Goal: Task Accomplishment & Management: Complete application form

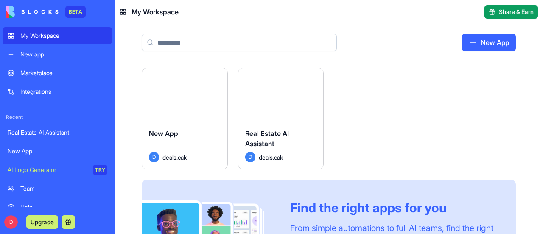
click at [274, 92] on button "Launch" at bounding box center [281, 95] width 64 height 17
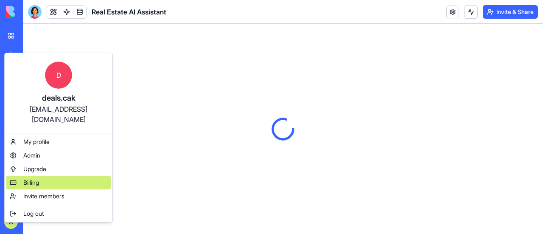
click at [32, 178] on span "Billing" at bounding box center [31, 182] width 16 height 8
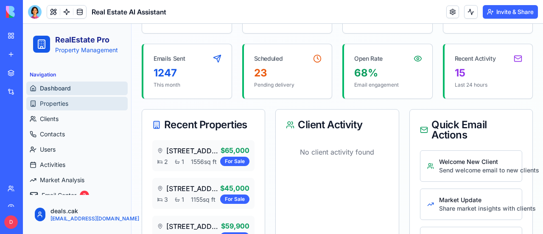
click at [60, 102] on span "Properties" at bounding box center [54, 103] width 28 height 8
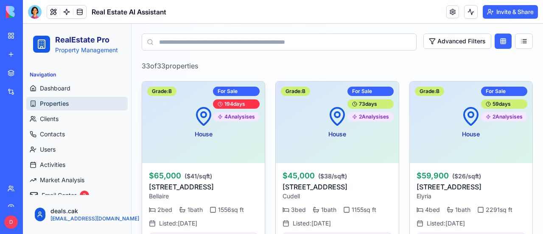
scroll to position [340, 0]
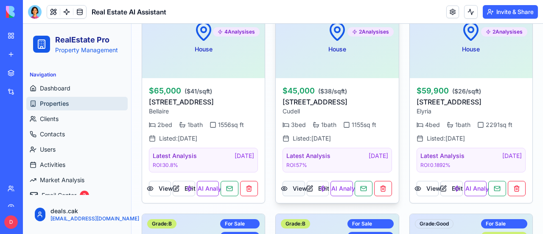
click at [296, 187] on button "View" at bounding box center [294, 188] width 22 height 15
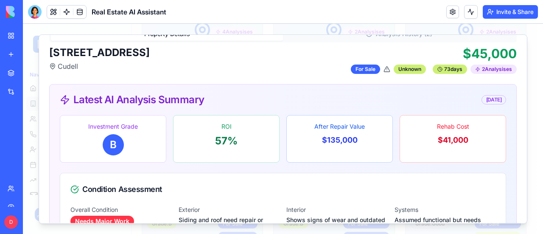
scroll to position [0, 0]
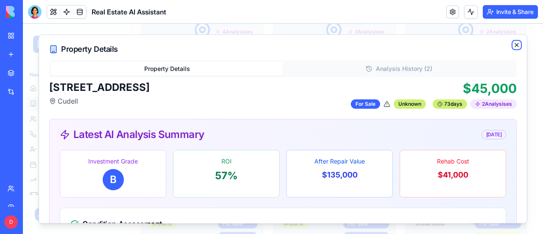
click at [514, 45] on icon "button" at bounding box center [517, 45] width 7 height 7
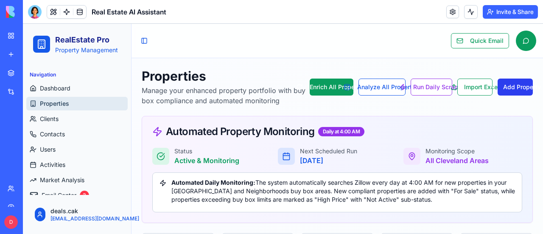
click at [508, 87] on button "Add Property" at bounding box center [515, 87] width 35 height 17
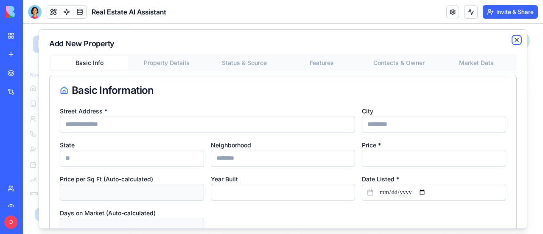
click at [514, 39] on icon "button" at bounding box center [517, 39] width 7 height 7
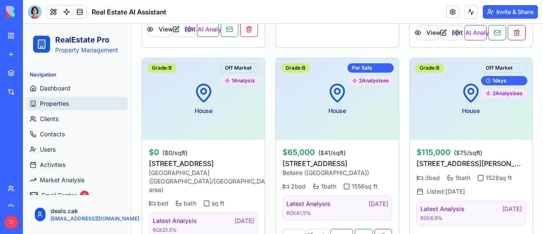
scroll to position [2476, 0]
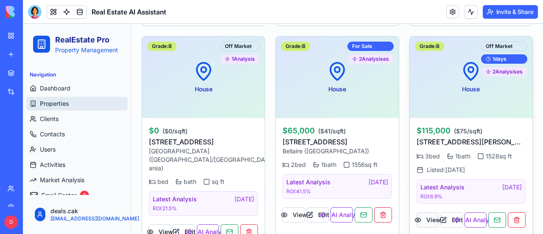
click at [431, 212] on button "View" at bounding box center [428, 219] width 22 height 15
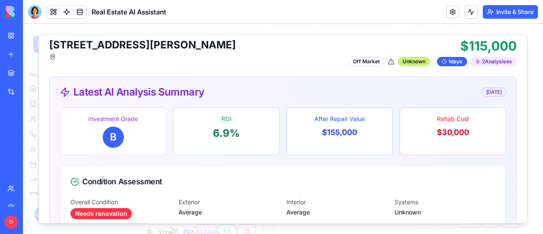
scroll to position [0, 0]
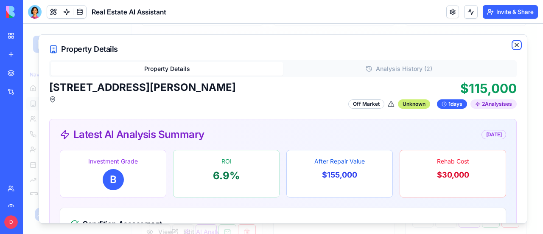
click at [514, 45] on icon "button" at bounding box center [517, 45] width 7 height 7
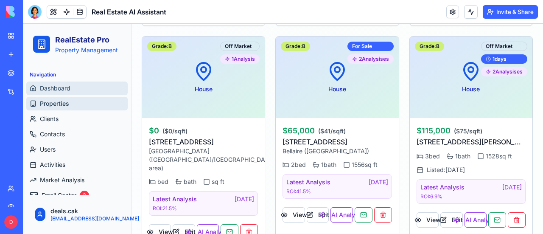
click at [64, 86] on span "Dashboard" at bounding box center [55, 88] width 31 height 8
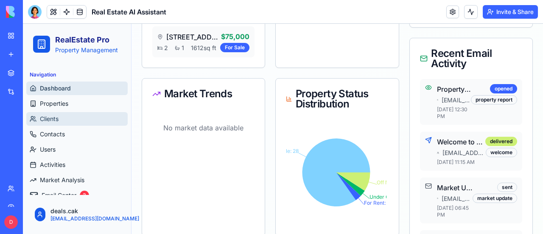
scroll to position [296, 0]
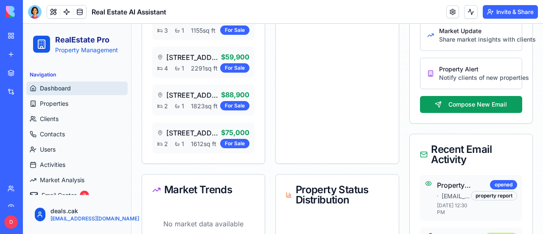
click at [31, 34] on div "My Workspace" at bounding box center [25, 35] width 11 height 8
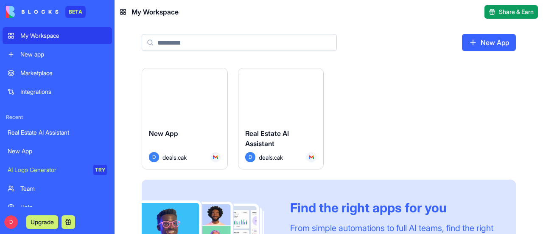
click at [179, 92] on button "Launch" at bounding box center [185, 95] width 64 height 17
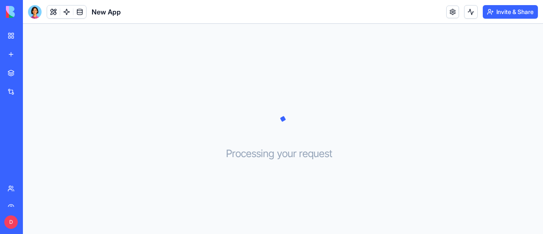
click at [190, 125] on div "Processing your request . . ." at bounding box center [283, 129] width 520 height 210
click at [272, 63] on div "Processing your request . . ." at bounding box center [283, 129] width 520 height 210
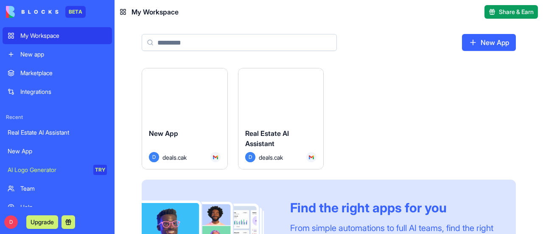
click at [188, 93] on button "Launch" at bounding box center [185, 95] width 64 height 17
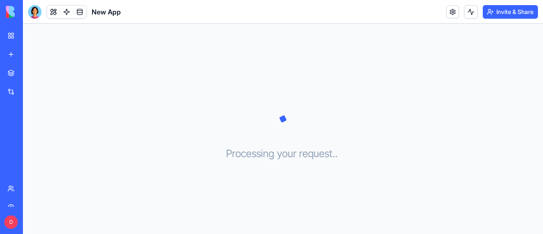
click at [31, 32] on div "My Workspace" at bounding box center [25, 35] width 11 height 8
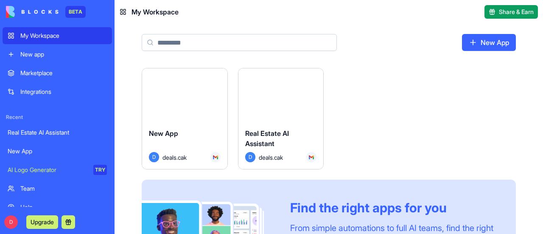
click at [274, 92] on button "Launch" at bounding box center [281, 95] width 64 height 17
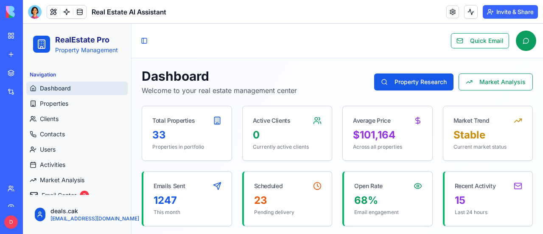
click at [31, 35] on div "My Workspace" at bounding box center [25, 35] width 11 height 8
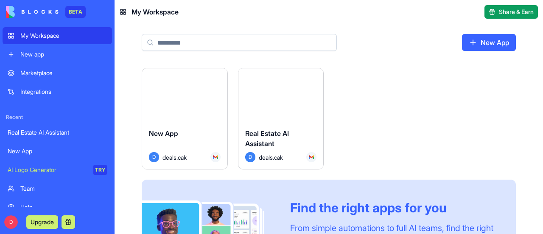
click at [217, 77] on html "BETA My Workspace New app Marketplace Integrations Recent Real Estate AI Assist…" at bounding box center [271, 117] width 543 height 234
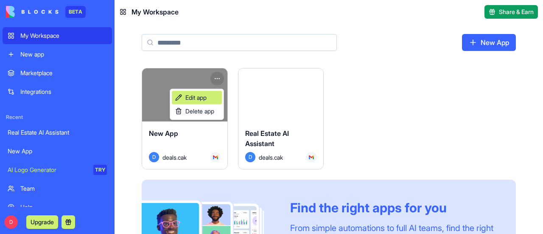
click at [205, 94] on span "Edit app" at bounding box center [195, 97] width 21 height 8
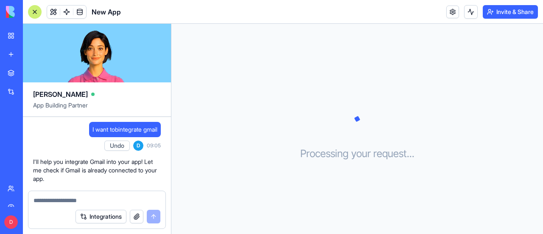
click at [111, 143] on button "Undo" at bounding box center [116, 145] width 25 height 10
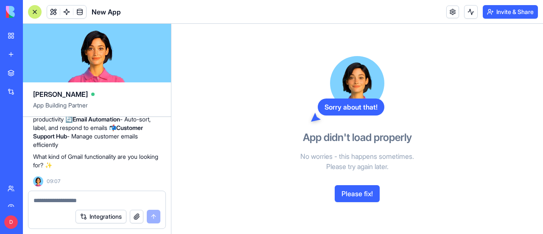
click at [365, 194] on button "Please fix!" at bounding box center [357, 193] width 45 height 17
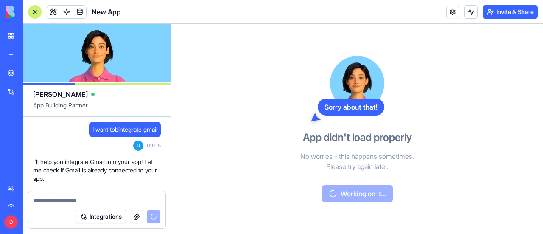
click at [104, 10] on span "New App" at bounding box center [106, 12] width 29 height 10
click at [36, 11] on div at bounding box center [35, 12] width 14 height 14
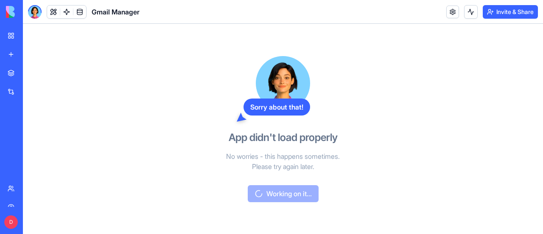
click at [31, 35] on div "My Workspace" at bounding box center [25, 35] width 11 height 8
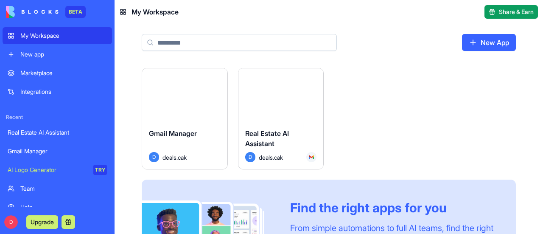
click at [496, 42] on link "New App" at bounding box center [489, 42] width 54 height 17
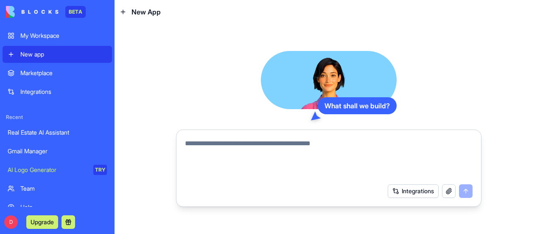
click at [447, 190] on button "button" at bounding box center [449, 191] width 14 height 14
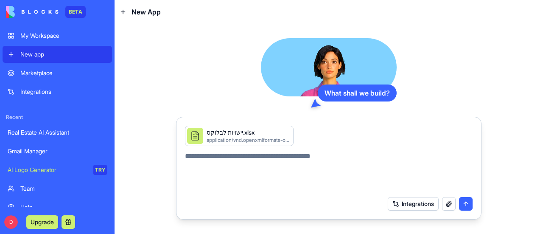
click at [249, 160] on textarea at bounding box center [329, 171] width 288 height 41
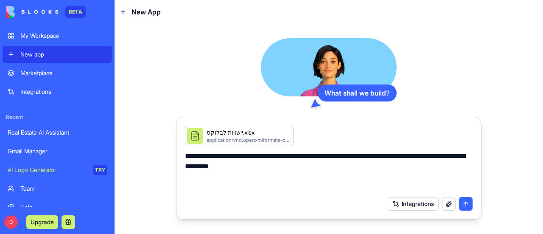
type textarea "**********"
click at [467, 201] on button "submit" at bounding box center [466, 204] width 14 height 14
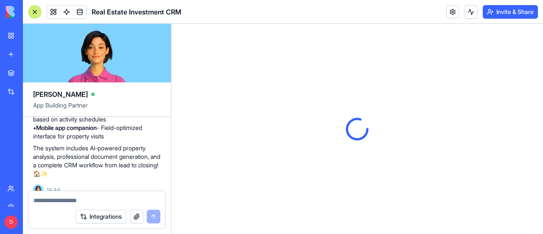
scroll to position [525, 0]
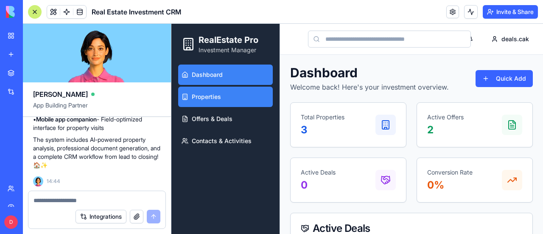
click at [205, 100] on span "Properties" at bounding box center [206, 97] width 29 height 8
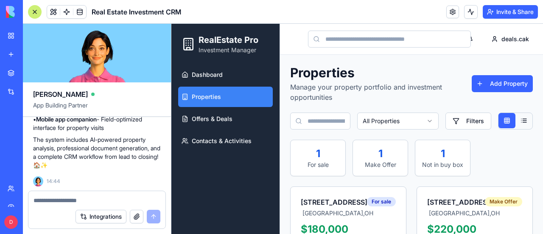
click at [232, 100] on link "Properties" at bounding box center [225, 97] width 95 height 20
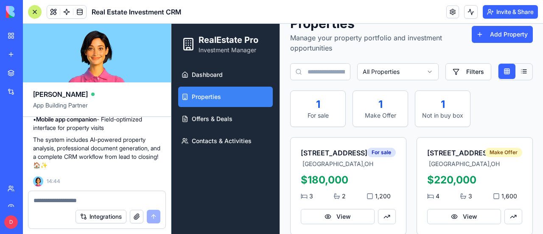
scroll to position [127, 0]
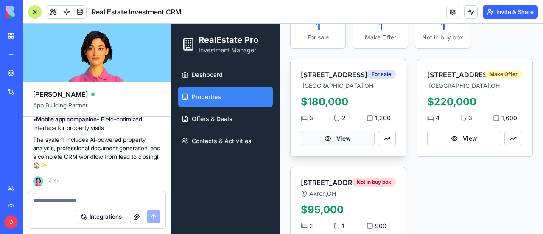
click at [333, 146] on button "View" at bounding box center [338, 138] width 74 height 15
click at [328, 146] on button "View" at bounding box center [338, 138] width 74 height 15
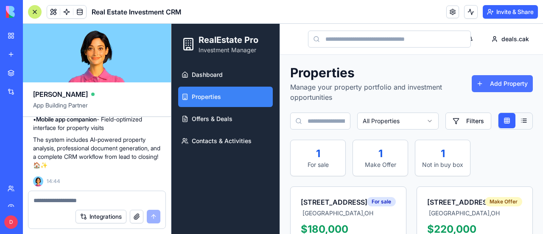
click at [486, 86] on button "Add Property" at bounding box center [502, 83] width 61 height 17
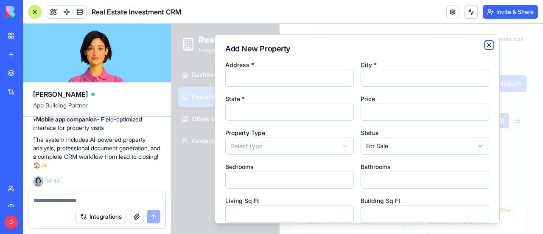
click at [488, 45] on icon "button" at bounding box center [489, 44] width 3 height 3
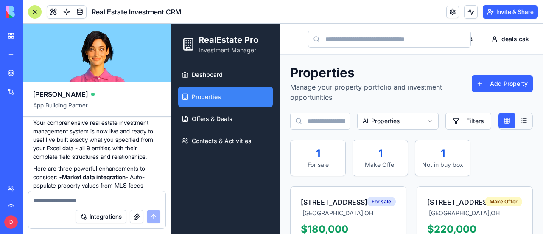
scroll to position [397, 0]
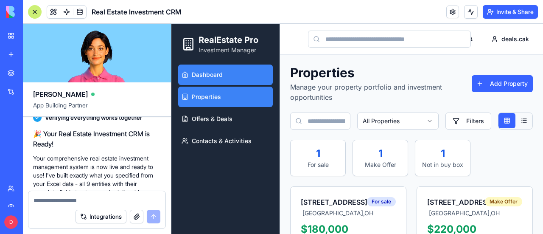
click at [211, 74] on span "Dashboard" at bounding box center [207, 74] width 31 height 8
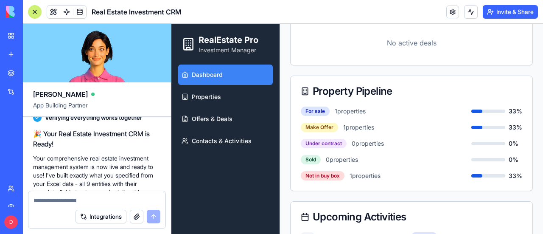
scroll to position [255, 0]
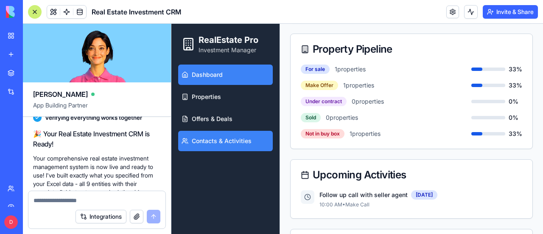
click at [252, 141] on link "Contacts & Activities" at bounding box center [225, 141] width 95 height 20
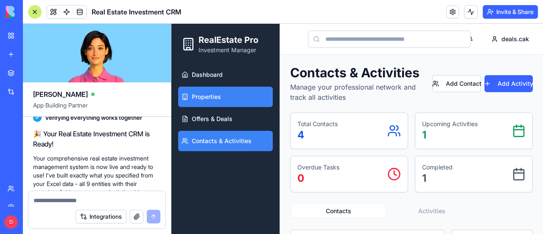
click at [213, 95] on span "Properties" at bounding box center [206, 97] width 29 height 8
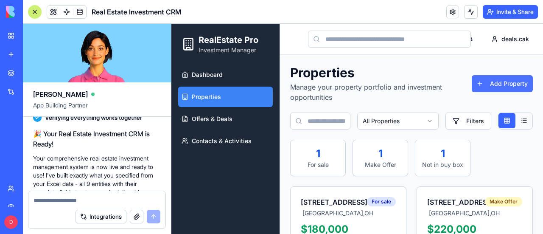
click at [508, 82] on button "Add Property" at bounding box center [502, 83] width 61 height 17
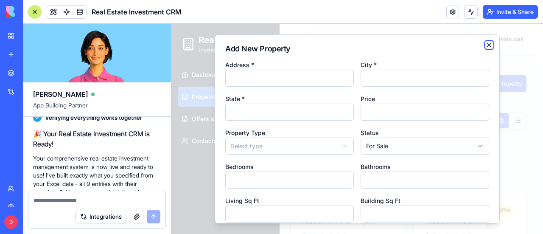
click at [486, 47] on icon "button" at bounding box center [489, 45] width 7 height 7
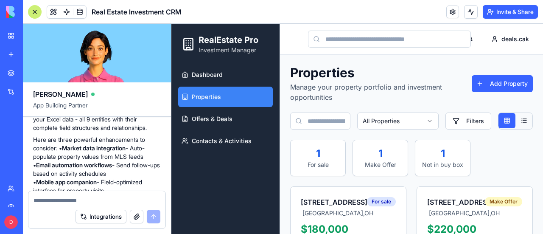
scroll to position [525, 0]
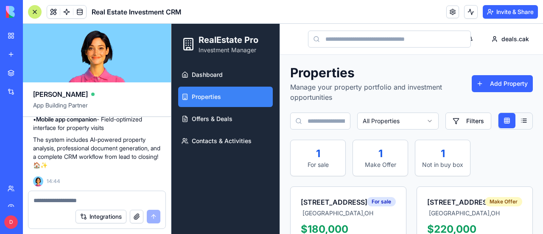
click at [73, 203] on textarea at bounding box center [97, 200] width 127 height 8
type textarea "*"
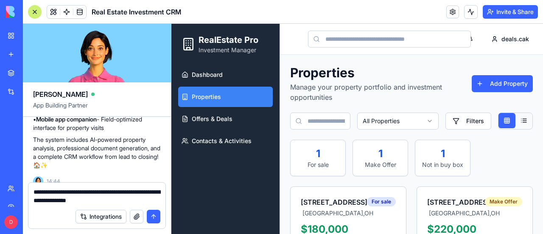
type textarea "**********"
click at [152, 213] on button "submit" at bounding box center [154, 217] width 14 height 14
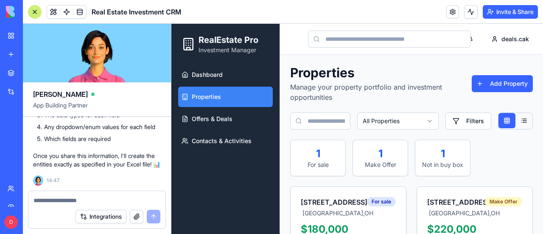
scroll to position [776, 0]
click at [135, 215] on button "button" at bounding box center [137, 217] width 14 height 14
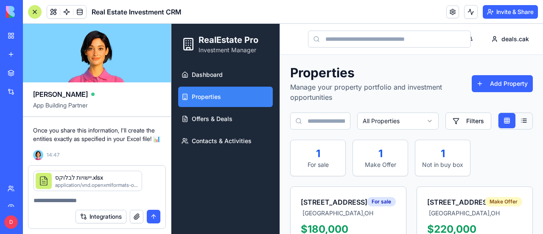
click at [154, 216] on button "submit" at bounding box center [154, 217] width 14 height 14
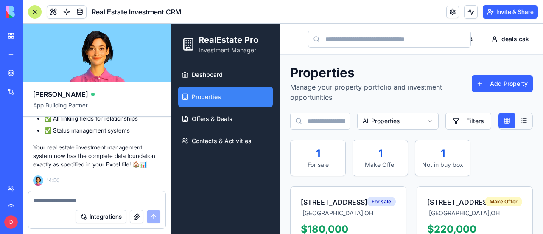
scroll to position [1251, 0]
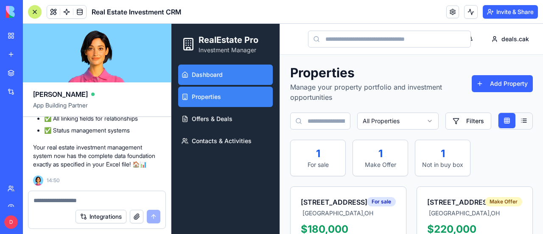
click at [217, 73] on span "Dashboard" at bounding box center [207, 74] width 31 height 8
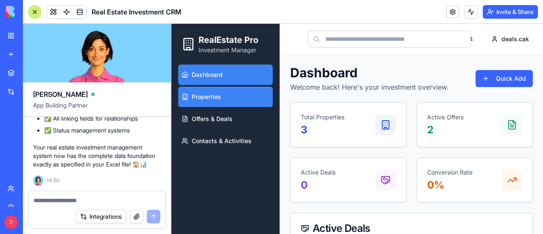
click at [213, 93] on span "Properties" at bounding box center [206, 97] width 29 height 8
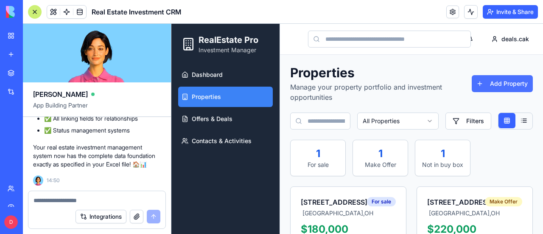
click at [506, 85] on button "Add Property" at bounding box center [502, 83] width 61 height 17
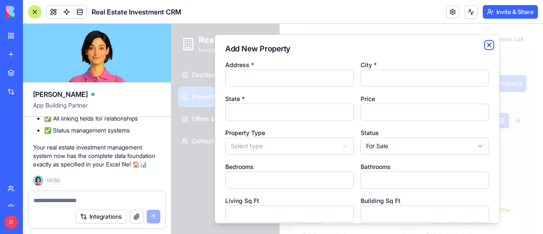
click at [488, 45] on icon "button" at bounding box center [489, 44] width 3 height 3
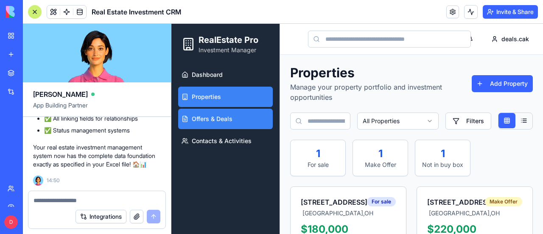
click at [219, 122] on span "Offers & Deals" at bounding box center [212, 119] width 41 height 8
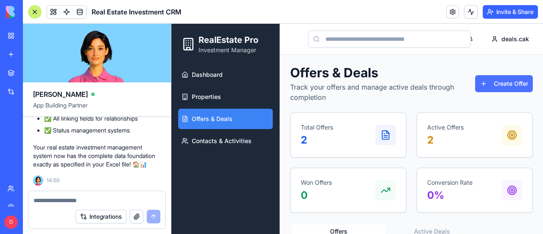
click at [506, 81] on button "Create Offer" at bounding box center [504, 83] width 58 height 17
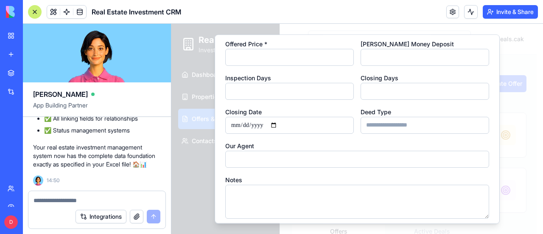
scroll to position [90, 0]
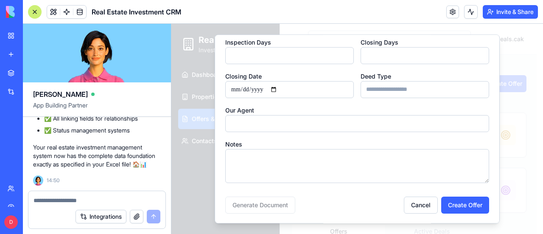
click at [432, 89] on input "Deed Type" at bounding box center [425, 89] width 129 height 17
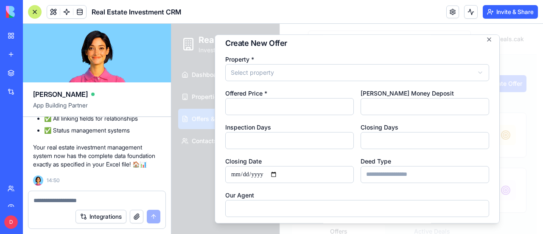
scroll to position [0, 0]
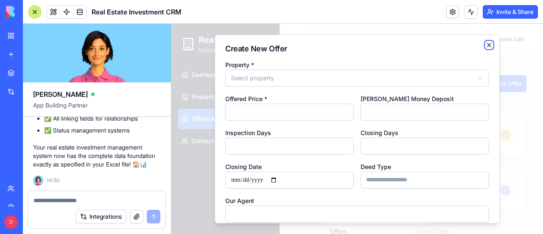
click at [486, 45] on icon "button" at bounding box center [489, 45] width 7 height 7
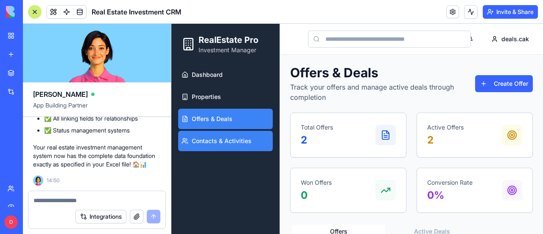
click at [221, 138] on span "Contacts & Activities" at bounding box center [222, 141] width 60 height 8
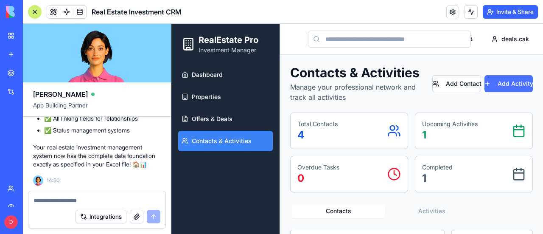
click at [505, 83] on button "Add Activity" at bounding box center [509, 83] width 48 height 17
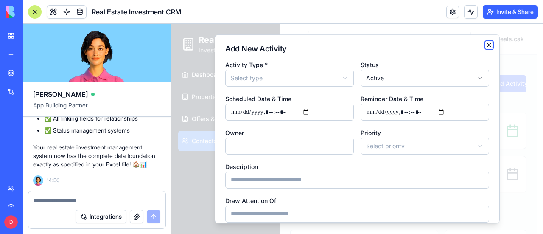
click at [486, 44] on icon "button" at bounding box center [489, 45] width 7 height 7
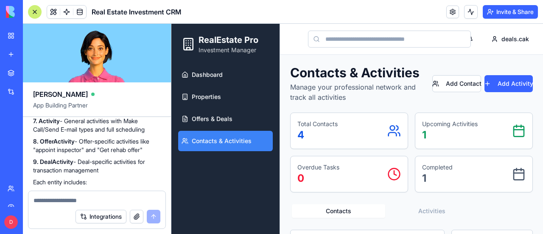
scroll to position [1124, 0]
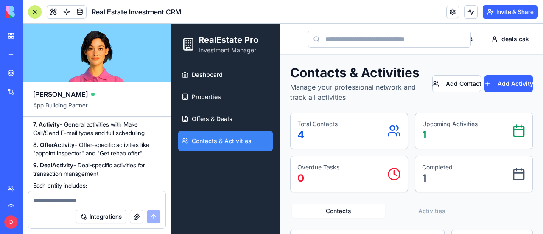
click at [31, 36] on div "My Workspace" at bounding box center [25, 35] width 11 height 8
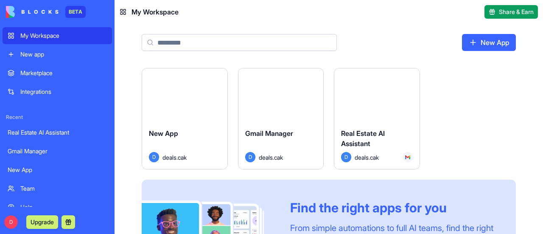
click at [197, 93] on button "Launch" at bounding box center [185, 95] width 64 height 17
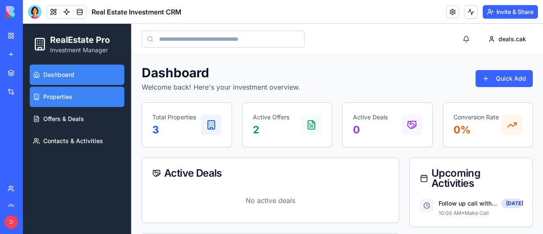
click at [62, 98] on span "Properties" at bounding box center [57, 97] width 29 height 8
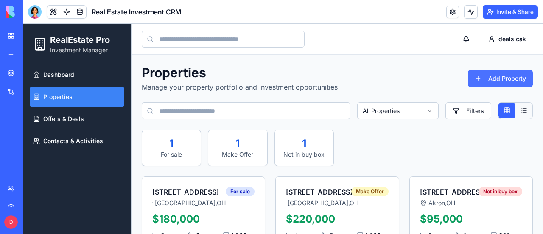
click at [496, 80] on button "Add Property" at bounding box center [500, 78] width 65 height 17
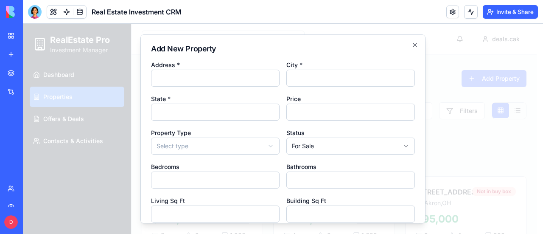
click at [404, 45] on h2 "Add New Property" at bounding box center [283, 49] width 264 height 8
click at [412, 44] on icon "button" at bounding box center [415, 45] width 7 height 7
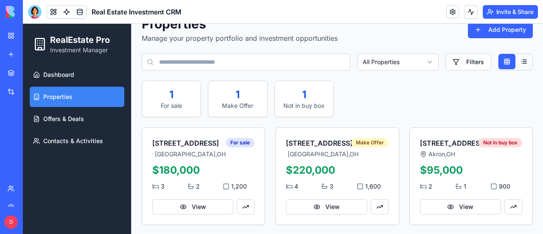
scroll to position [49, 0]
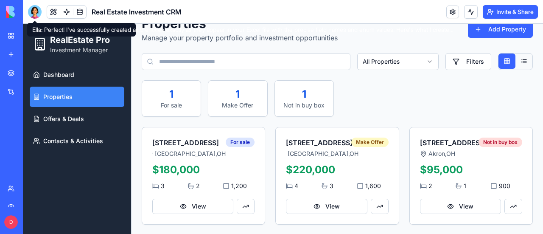
click at [33, 9] on div at bounding box center [35, 12] width 14 height 14
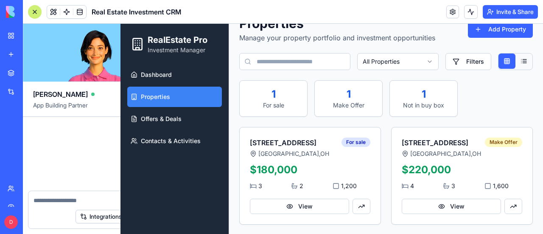
scroll to position [1294, 0]
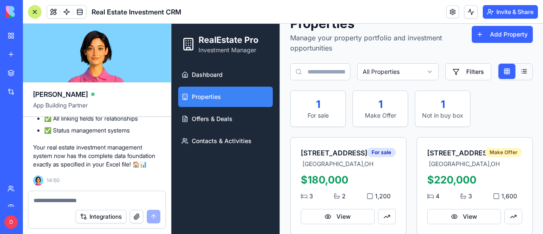
click at [98, 202] on textarea at bounding box center [97, 200] width 127 height 8
type textarea "*"
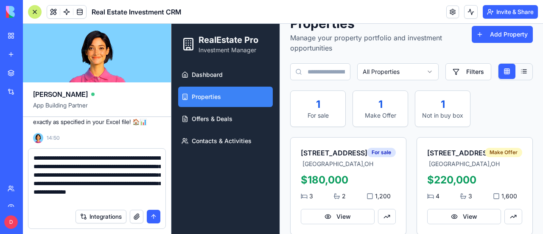
type textarea "**********"
click at [152, 218] on button "submit" at bounding box center [154, 217] width 14 height 14
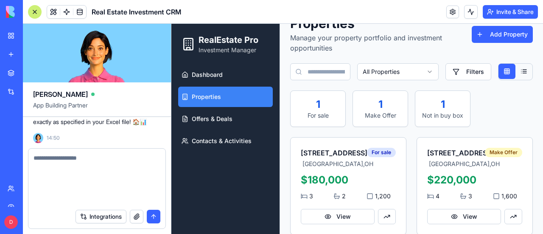
scroll to position [1368, 0]
